Goal: Obtain resource: Download file/media

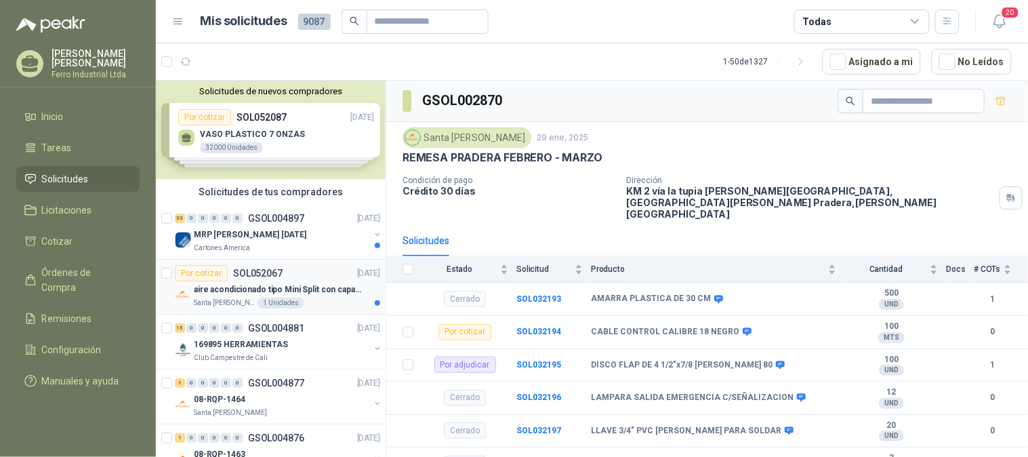
click at [307, 280] on div "Por cotizar SOL052067 [DATE]" at bounding box center [277, 273] width 205 height 16
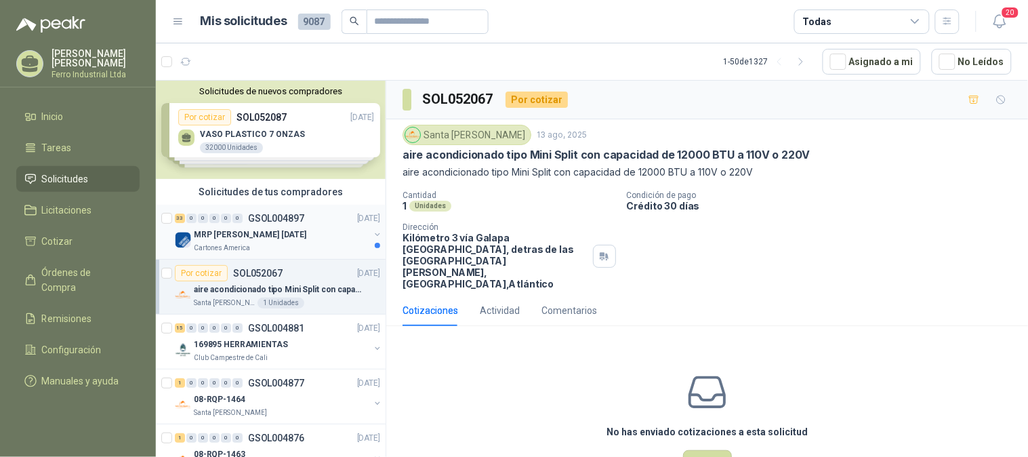
click at [302, 225] on div "33 0 0 0 0 0 GSOL004897 [DATE]" at bounding box center [279, 218] width 208 height 16
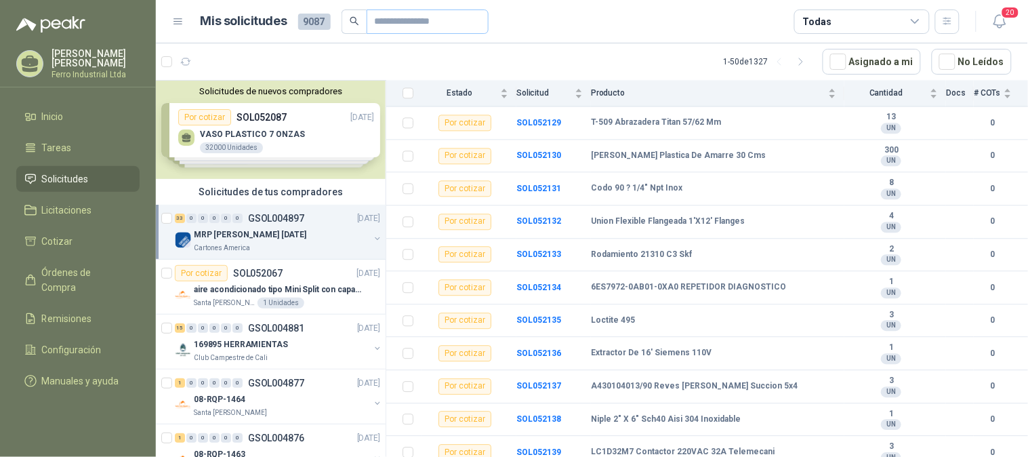
scroll to position [828, 0]
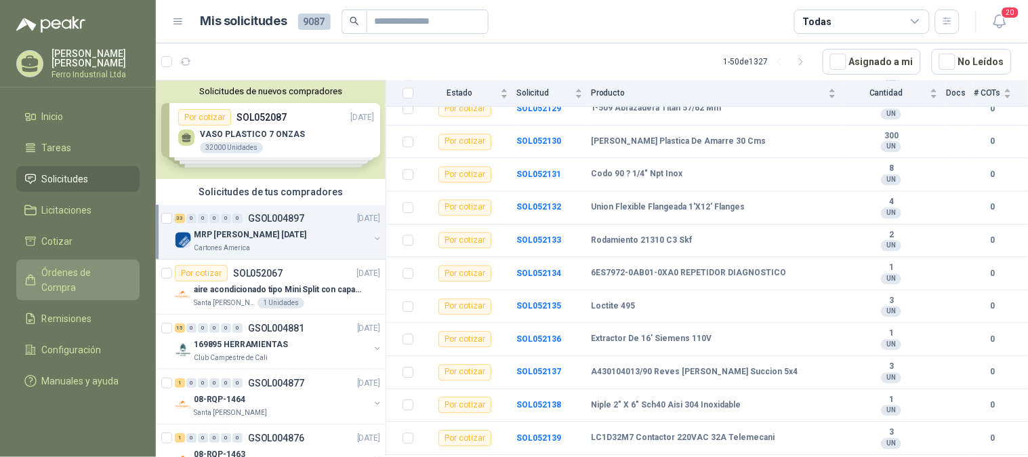
click at [79, 261] on link "Órdenes de Compra" at bounding box center [77, 280] width 123 height 41
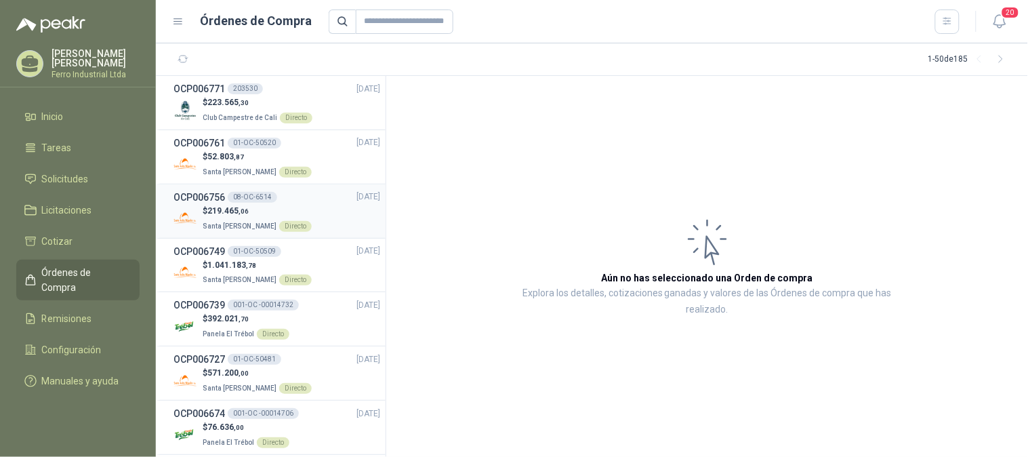
click at [329, 213] on div "$ 219.465 ,06 Santa [PERSON_NAME] Directo" at bounding box center [276, 219] width 207 height 28
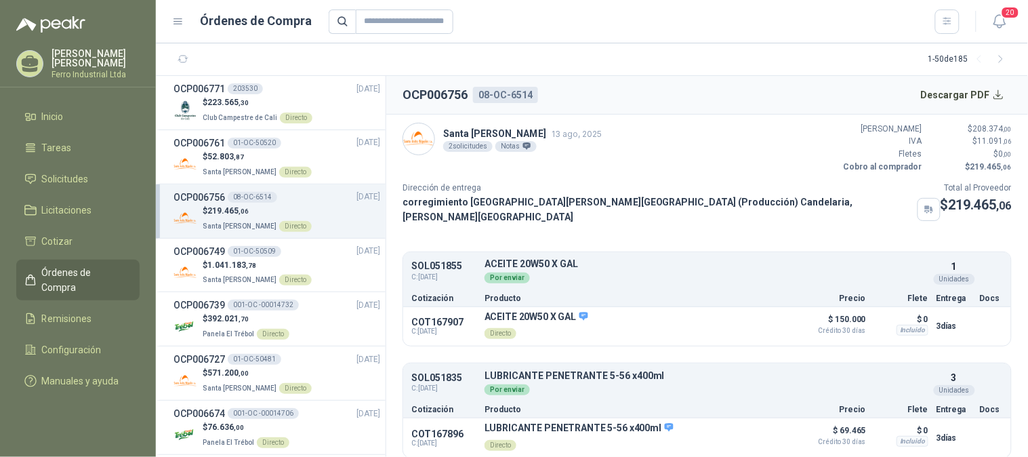
scroll to position [3, 0]
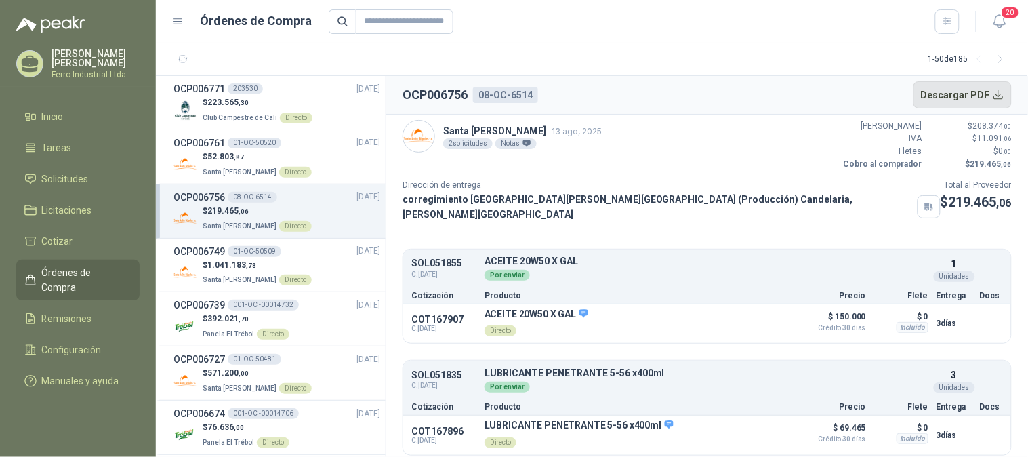
click at [937, 97] on button "Descargar PDF" at bounding box center [962, 94] width 99 height 27
click at [305, 145] on div "OCP006761 01-OC-50520 [DATE]" at bounding box center [276, 143] width 207 height 15
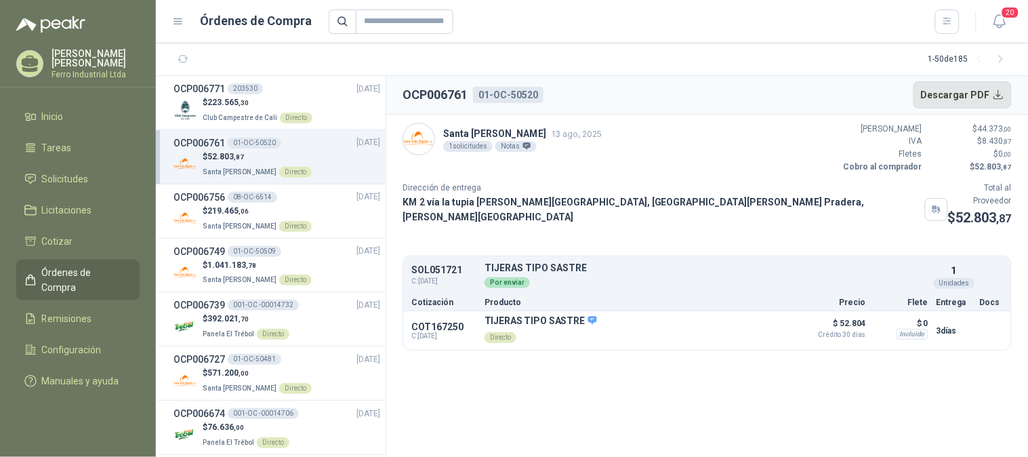
click at [968, 91] on button "Descargar PDF" at bounding box center [962, 94] width 99 height 27
